Goal: Task Accomplishment & Management: Complete application form

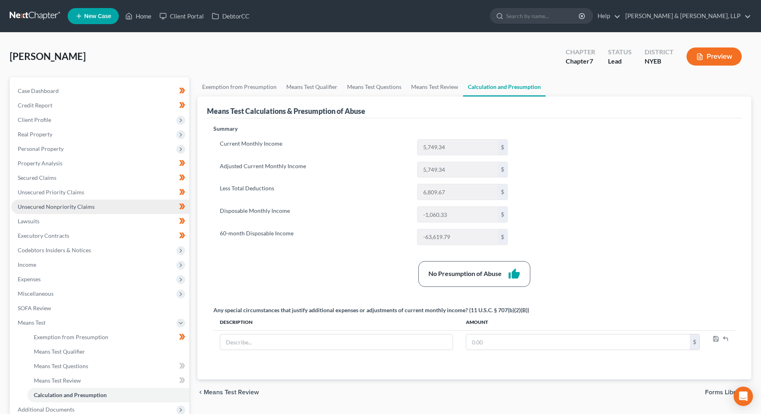
click at [95, 213] on link "Unsecured Nonpriority Claims" at bounding box center [100, 207] width 178 height 14
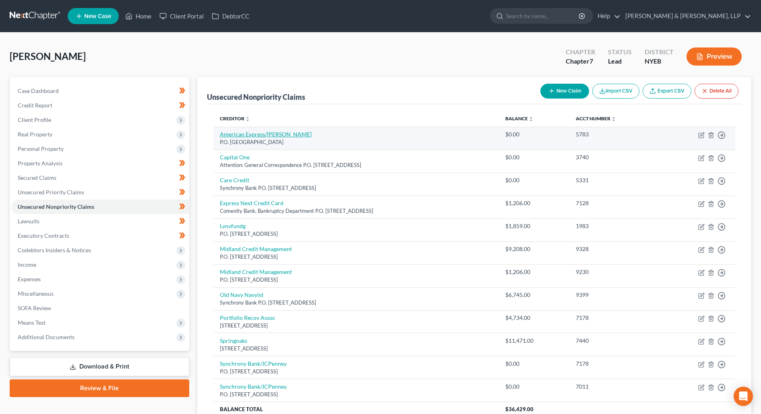
click at [263, 134] on link "American Express/[PERSON_NAME]" at bounding box center [266, 134] width 92 height 7
select select "18"
select select "2"
select select "0"
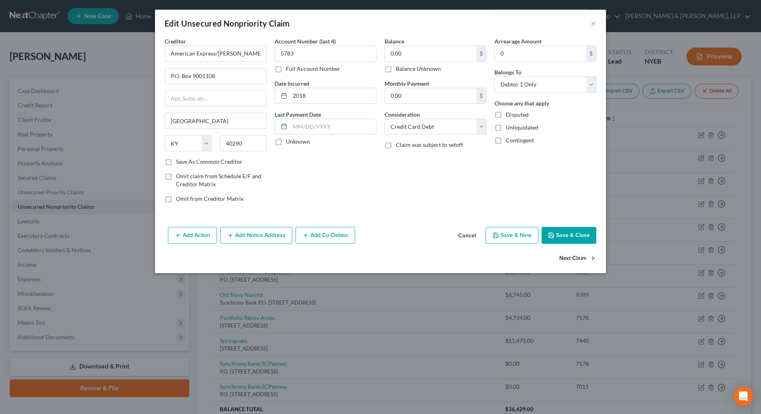
click at [581, 258] on button "Next Claim" at bounding box center [577, 258] width 37 height 17
select select "46"
select select "2"
select select "0"
click at [581, 258] on button "Next Claim" at bounding box center [577, 258] width 37 height 17
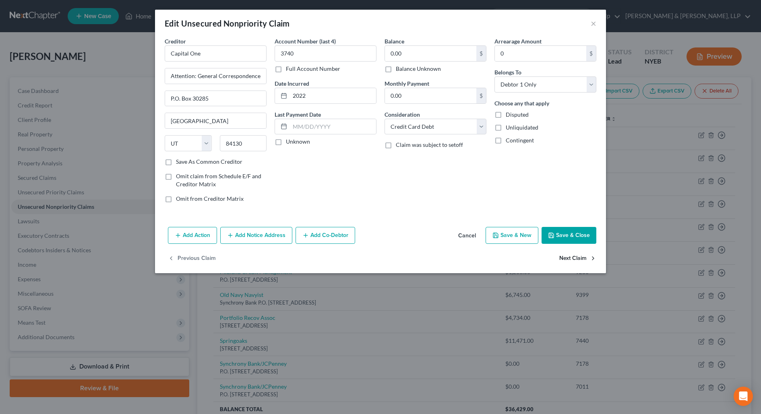
select select "39"
select select "2"
select select "0"
click at [592, 25] on button "×" at bounding box center [594, 24] width 6 height 10
